Goal: Task Accomplishment & Management: Complete application form

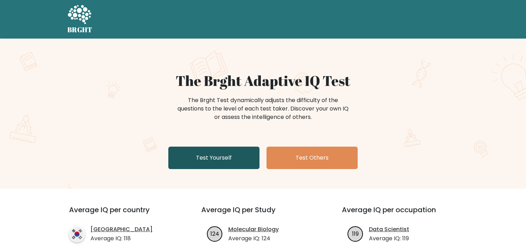
click at [233, 153] on link "Test Yourself" at bounding box center [213, 158] width 91 height 22
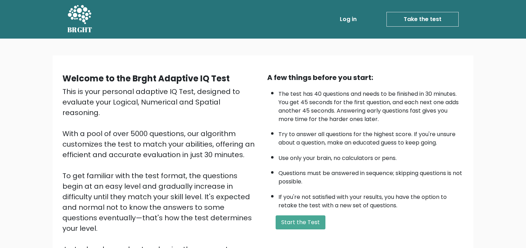
drag, startPoint x: 306, startPoint y: 214, endPoint x: 310, endPoint y: 205, distance: 9.6
click at [309, 207] on div "A few things before you start: The test has 40 questions and needs to be finish…" at bounding box center [365, 163] width 205 height 183
drag, startPoint x: 311, startPoint y: 205, endPoint x: 314, endPoint y: 201, distance: 4.0
click at [314, 201] on li "If you're not satisfied with your results, you have the option to retake the te…" at bounding box center [371, 200] width 185 height 20
click at [371, 200] on li "If you're not satisfied with your results, you have the option to retake the te…" at bounding box center [371, 200] width 185 height 20
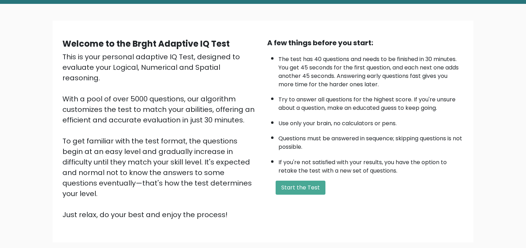
scroll to position [35, 0]
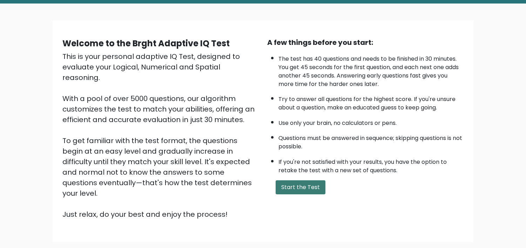
click at [303, 181] on button "Start the Test" at bounding box center [301, 187] width 50 height 14
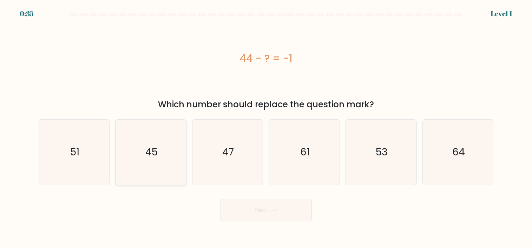
click at [170, 151] on icon "45" at bounding box center [150, 152] width 65 height 65
click at [266, 128] on input "b. 45" at bounding box center [266, 126] width 0 height 4
radio input "true"
click at [290, 214] on button "Next" at bounding box center [265, 210] width 91 height 22
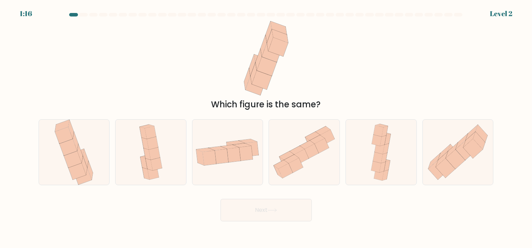
drag, startPoint x: 269, startPoint y: 65, endPoint x: 427, endPoint y: 91, distance: 160.1
click at [428, 92] on div "Which figure is the same?" at bounding box center [265, 66] width 463 height 90
click at [443, 170] on icon at bounding box center [445, 169] width 19 height 20
click at [266, 128] on input "f." at bounding box center [266, 126] width 0 height 4
radio input "true"
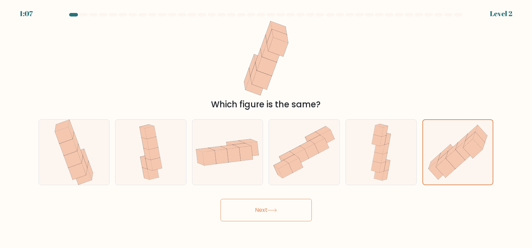
click at [307, 212] on button "Next" at bounding box center [265, 210] width 91 height 22
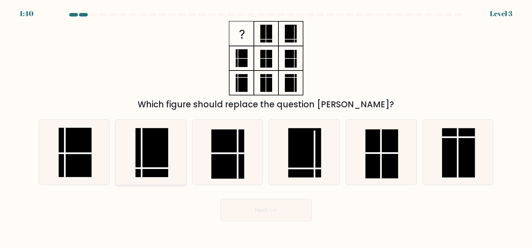
click at [159, 151] on rect at bounding box center [151, 152] width 33 height 49
click at [266, 128] on input "b." at bounding box center [266, 126] width 0 height 4
radio input "true"
click at [278, 226] on body "1:39 Level 3" at bounding box center [266, 124] width 532 height 248
click at [277, 220] on button "Next" at bounding box center [265, 210] width 91 height 22
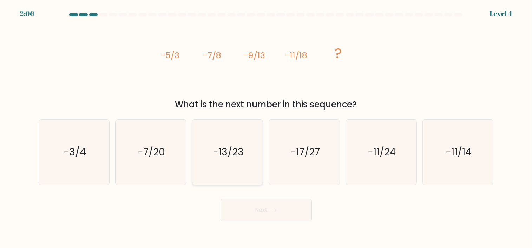
click at [235, 146] on text "-13/23" at bounding box center [228, 152] width 31 height 14
click at [266, 128] on input "c. -13/23" at bounding box center [266, 126] width 0 height 4
radio input "true"
click at [267, 213] on button "Next" at bounding box center [265, 210] width 91 height 22
click at [267, 212] on button "Next" at bounding box center [265, 210] width 91 height 22
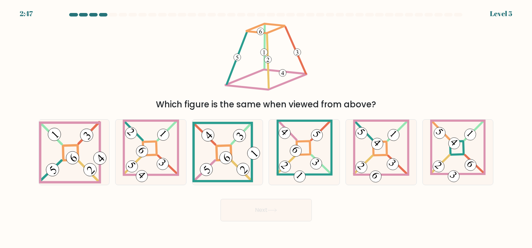
drag, startPoint x: 305, startPoint y: 75, endPoint x: 334, endPoint y: 71, distance: 29.2
click at [334, 71] on div "Which figure is the same when viewed from above?" at bounding box center [265, 66] width 463 height 90
click at [81, 153] on icon at bounding box center [74, 152] width 71 height 63
click at [266, 128] on input "a." at bounding box center [266, 126] width 0 height 4
radio input "true"
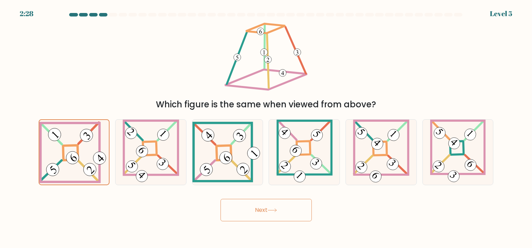
click at [261, 228] on body "2:28 Level 5" at bounding box center [266, 124] width 532 height 248
click at [264, 214] on button "Next" at bounding box center [265, 210] width 91 height 22
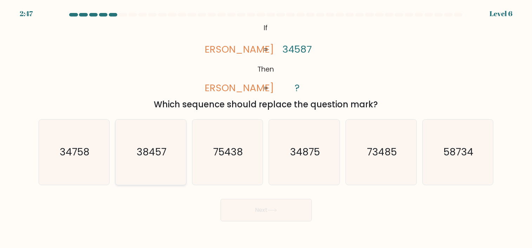
click at [153, 152] on text "38457" at bounding box center [152, 152] width 30 height 14
click at [266, 128] on input "b. 38457" at bounding box center [266, 126] width 0 height 4
radio input "true"
click at [277, 209] on icon at bounding box center [271, 210] width 9 height 4
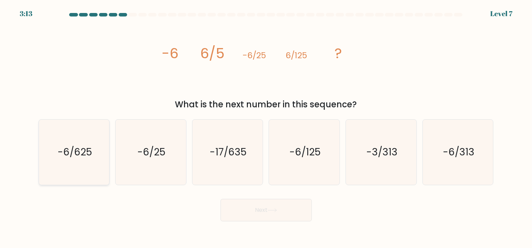
click at [95, 149] on icon "-6/625" at bounding box center [73, 152] width 65 height 65
click at [266, 128] on input "a. -6/625" at bounding box center [266, 126] width 0 height 4
radio input "true"
click at [246, 201] on button "Next" at bounding box center [265, 210] width 91 height 22
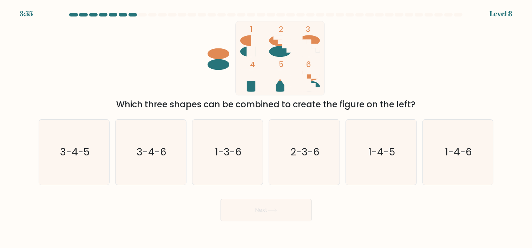
drag, startPoint x: 250, startPoint y: 212, endPoint x: 168, endPoint y: 196, distance: 82.9
drag, startPoint x: 264, startPoint y: 163, endPoint x: 275, endPoint y: 161, distance: 11.3
click at [274, 162] on div "a. 3-4-5 b. 3-4-6 c. 1-3-6 d. 2-3-6" at bounding box center [266, 150] width 460 height 72
click at [289, 158] on icon "2-3-6" at bounding box center [304, 152] width 65 height 65
click at [266, 128] on input "d. 2-3-6" at bounding box center [266, 126] width 0 height 4
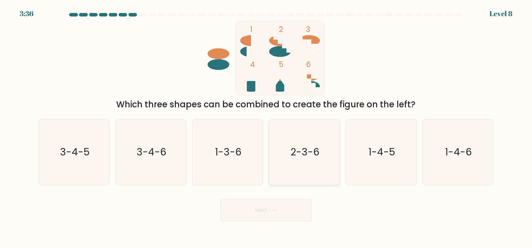
radio input "true"
click at [271, 215] on button "Next" at bounding box center [265, 210] width 91 height 22
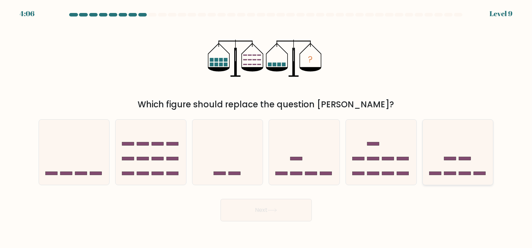
click at [450, 176] on icon at bounding box center [458, 152] width 71 height 58
click at [266, 128] on input "f." at bounding box center [266, 126] width 0 height 4
radio input "true"
click at [295, 208] on button "Next" at bounding box center [265, 210] width 91 height 22
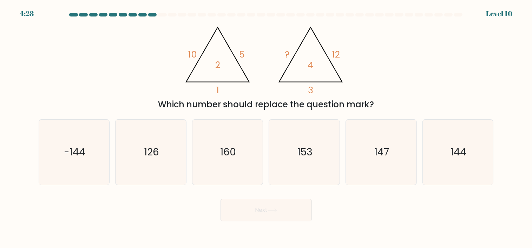
click at [316, 98] on div "Which number should replace the question mark?" at bounding box center [266, 104] width 446 height 13
drag, startPoint x: 313, startPoint y: 71, endPoint x: 317, endPoint y: 88, distance: 18.0
click at [317, 88] on icon "@import url('https://fonts.googleapis.com/css?family=Abril+Fatface:400,100,100i…" at bounding box center [265, 58] width 171 height 74
click at [278, 135] on icon "153" at bounding box center [304, 152] width 65 height 65
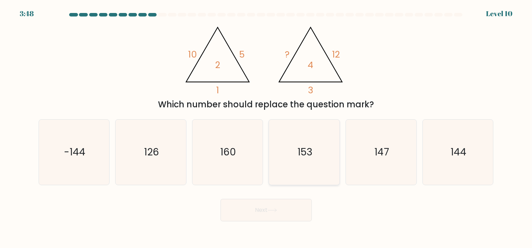
click at [266, 128] on input "d. 153" at bounding box center [266, 126] width 0 height 4
radio input "true"
click at [259, 142] on icon "160" at bounding box center [227, 152] width 65 height 65
click at [266, 128] on input "c. 160" at bounding box center [266, 126] width 0 height 4
radio input "true"
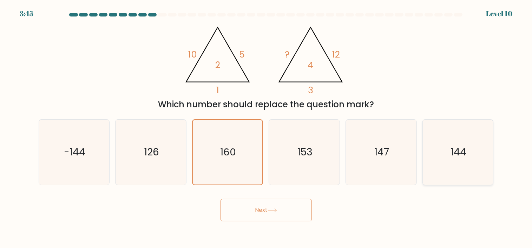
click at [448, 177] on icon "144" at bounding box center [457, 152] width 65 height 65
click at [266, 128] on input "f. 144" at bounding box center [266, 126] width 0 height 4
radio input "true"
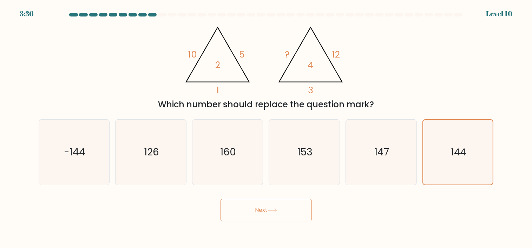
click at [287, 213] on button "Next" at bounding box center [265, 210] width 91 height 22
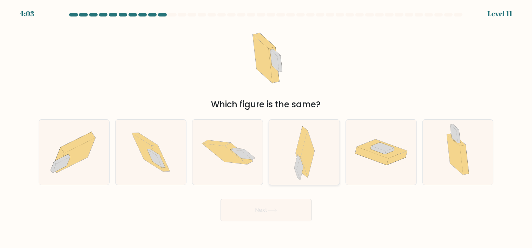
click at [299, 169] on icon at bounding box center [300, 169] width 7 height 23
click at [266, 128] on input "d." at bounding box center [266, 126] width 0 height 4
radio input "true"
click at [297, 203] on button "Next" at bounding box center [265, 210] width 91 height 22
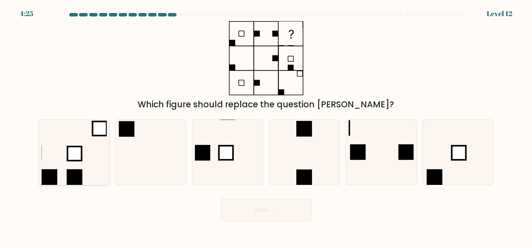
click at [81, 158] on rect at bounding box center [74, 154] width 14 height 14
click at [266, 128] on input "a." at bounding box center [266, 126] width 0 height 4
radio input "true"
click at [267, 215] on button "Next" at bounding box center [265, 210] width 91 height 22
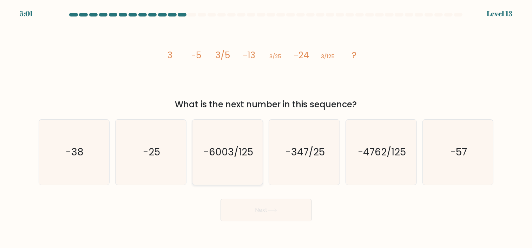
click at [253, 167] on icon "-6003/125" at bounding box center [227, 152] width 65 height 65
click at [266, 128] on input "c. -6003/125" at bounding box center [266, 126] width 0 height 4
radio input "true"
click at [157, 166] on icon "-25" at bounding box center [150, 152] width 65 height 65
click at [266, 128] on input "b. -25" at bounding box center [266, 126] width 0 height 4
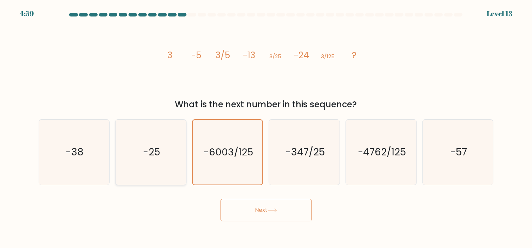
radio input "true"
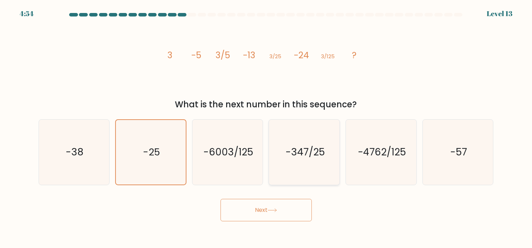
click at [323, 145] on icon "-347/25" at bounding box center [304, 152] width 65 height 65
click at [266, 128] on input "d. -347/25" at bounding box center [266, 126] width 0 height 4
radio input "true"
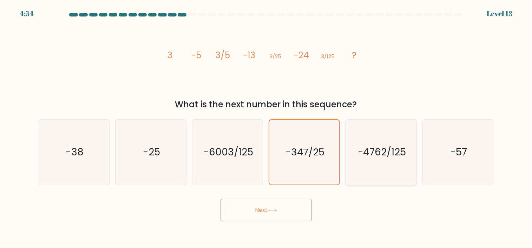
click at [388, 145] on icon "-4762/125" at bounding box center [381, 152] width 65 height 65
click at [266, 128] on input "e. -4762/125" at bounding box center [266, 126] width 0 height 4
radio input "true"
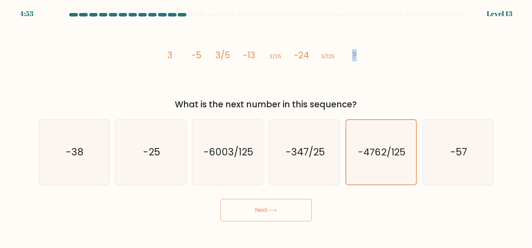
click at [399, 30] on div "image/svg+xml 3 -5 3/5 -13 3/25 -24 3/125 ? What is the next number in this seq…" at bounding box center [265, 66] width 463 height 90
drag, startPoint x: 417, startPoint y: 26, endPoint x: 400, endPoint y: 22, distance: 17.3
click at [417, 25] on div "image/svg+xml 3 -5 3/5 -13 3/25 -24 3/125 ? What is the next number in this seq…" at bounding box center [265, 66] width 463 height 90
click at [190, 21] on icon "image/svg+xml 3 -5 3/5 -13 3/25 -24 3/125 ?" at bounding box center [266, 58] width 211 height 74
click at [340, 61] on icon "image/svg+xml 3 -5 3/5 -13 3/25 -24 3/125 ?" at bounding box center [266, 58] width 211 height 74
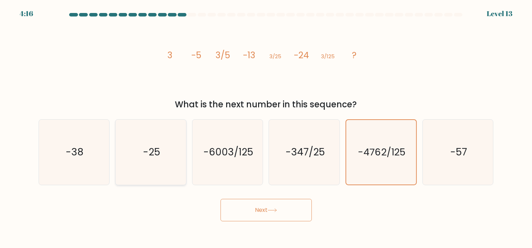
click at [135, 148] on icon "-25" at bounding box center [150, 152] width 65 height 65
click at [266, 128] on input "b. -25" at bounding box center [266, 126] width 0 height 4
radio input "true"
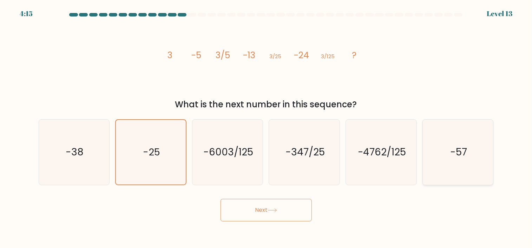
click at [456, 142] on icon "-57" at bounding box center [457, 152] width 65 height 65
click at [266, 128] on input "f. -57" at bounding box center [266, 126] width 0 height 4
radio input "true"
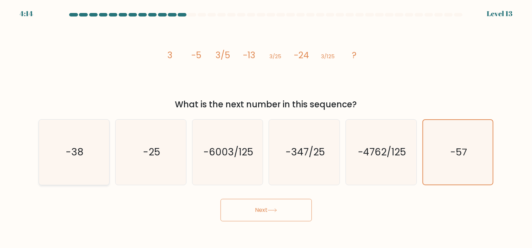
click at [85, 157] on icon "-38" at bounding box center [73, 152] width 65 height 65
click at [266, 128] on input "a. -38" at bounding box center [266, 126] width 0 height 4
radio input "true"
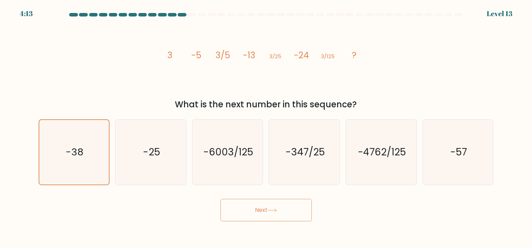
click at [254, 213] on button "Next" at bounding box center [265, 210] width 91 height 22
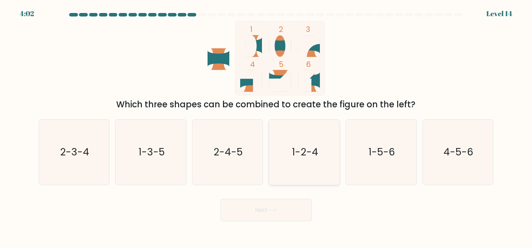
click at [295, 165] on icon "1-2-4" at bounding box center [304, 152] width 65 height 65
click at [266, 128] on input "d. 1-2-4" at bounding box center [266, 126] width 0 height 4
radio input "true"
click at [275, 207] on button "Next" at bounding box center [265, 210] width 91 height 22
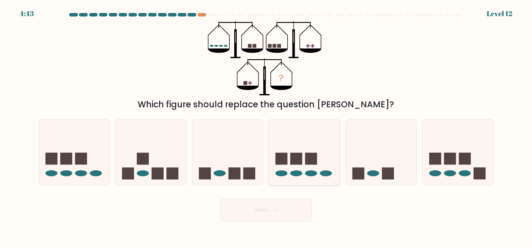
click at [275, 170] on icon at bounding box center [304, 152] width 71 height 58
click at [266, 128] on input "d." at bounding box center [266, 126] width 0 height 4
radio input "true"
click at [195, 166] on icon at bounding box center [227, 152] width 71 height 58
click at [266, 128] on input "c." at bounding box center [266, 126] width 0 height 4
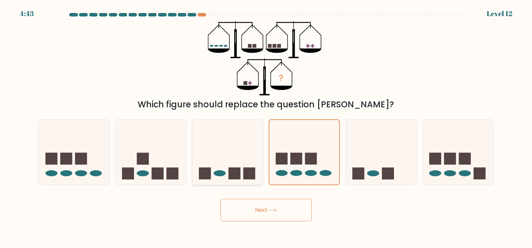
radio input "true"
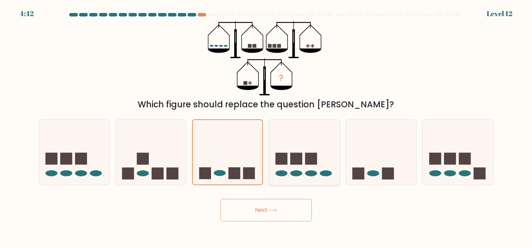
click at [326, 154] on icon at bounding box center [304, 152] width 71 height 58
click at [266, 128] on input "d." at bounding box center [266, 126] width 0 height 4
radio input "true"
